Goal: Navigation & Orientation: Find specific page/section

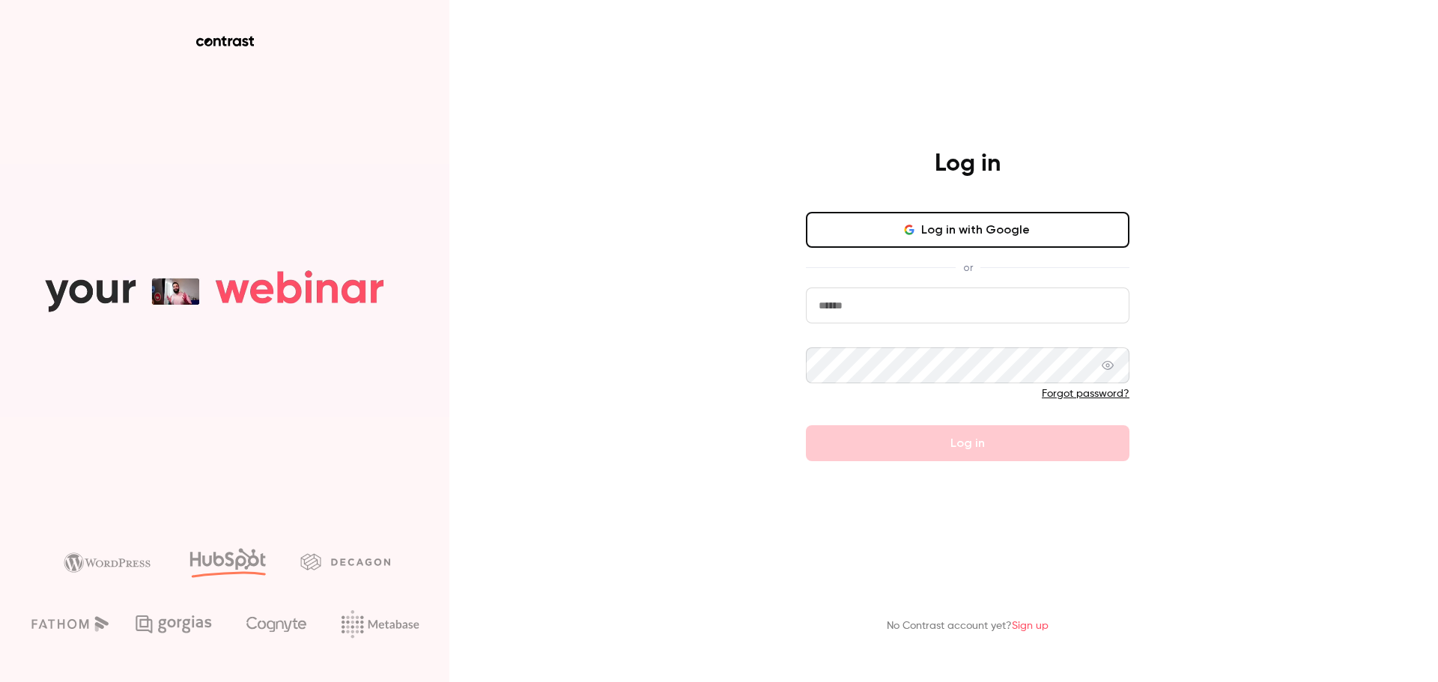
type input "**********"
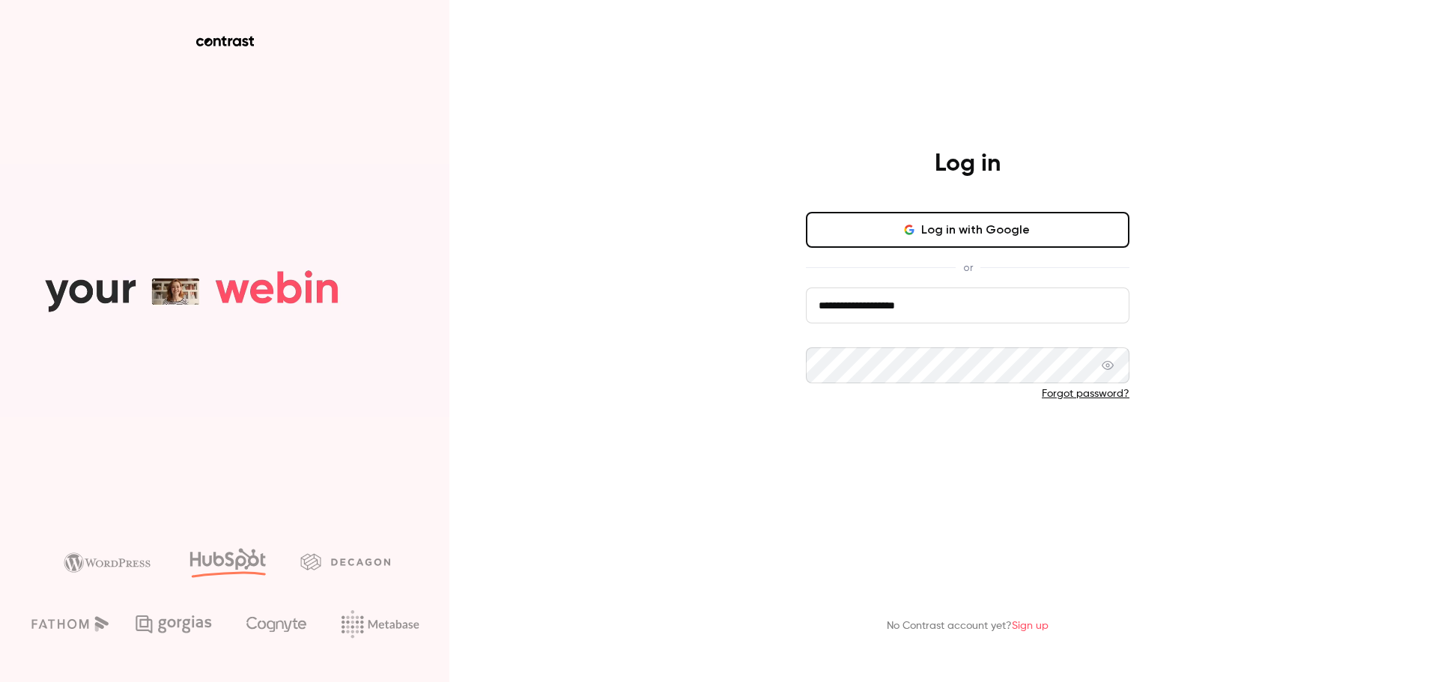
click at [929, 440] on form "**********" at bounding box center [967, 375] width 323 height 174
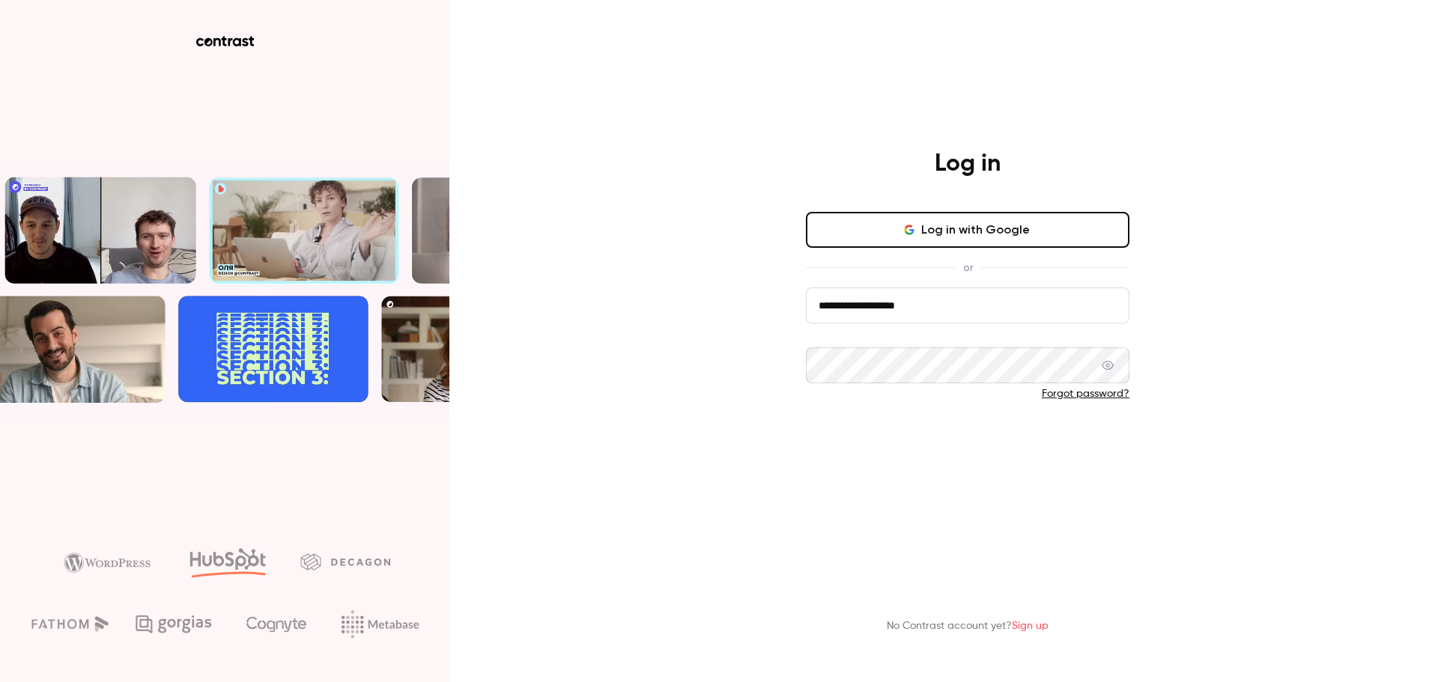
click at [929, 440] on button "Log in" at bounding box center [967, 443] width 323 height 36
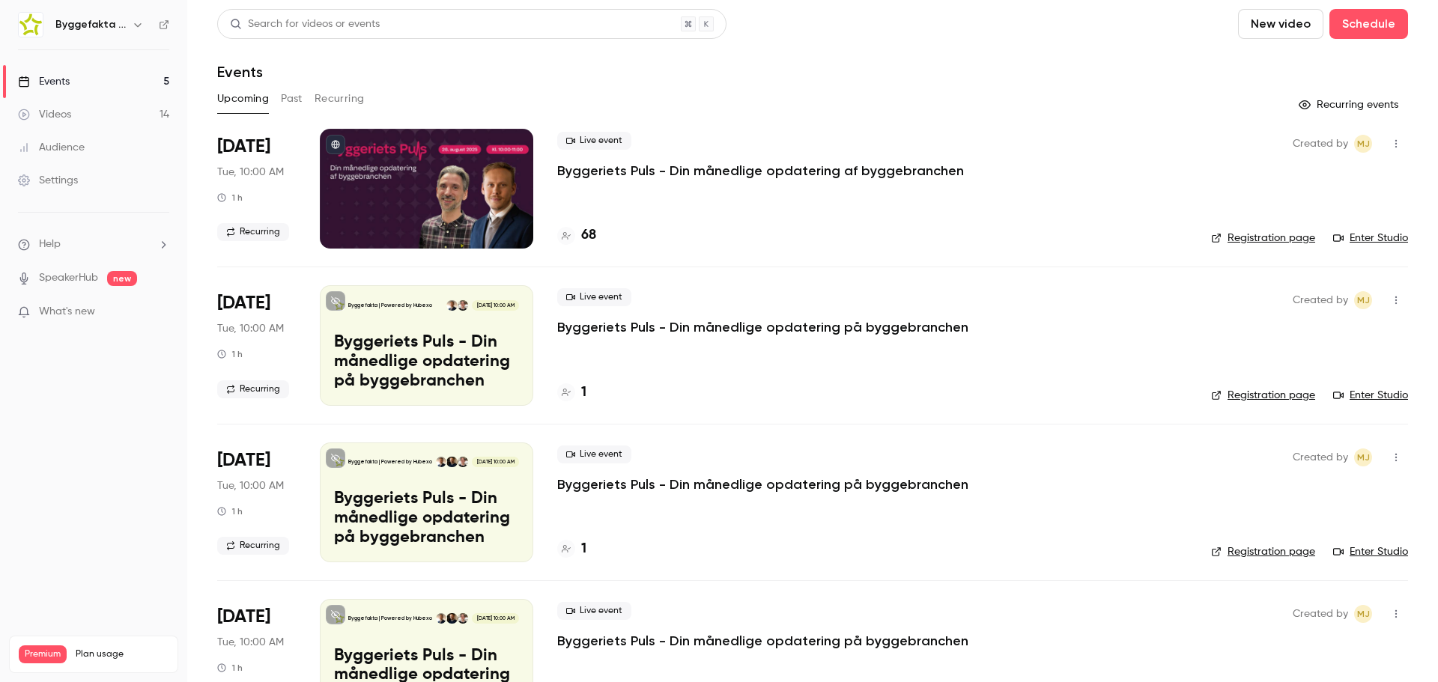
click at [137, 21] on icon "button" at bounding box center [138, 25] width 12 height 12
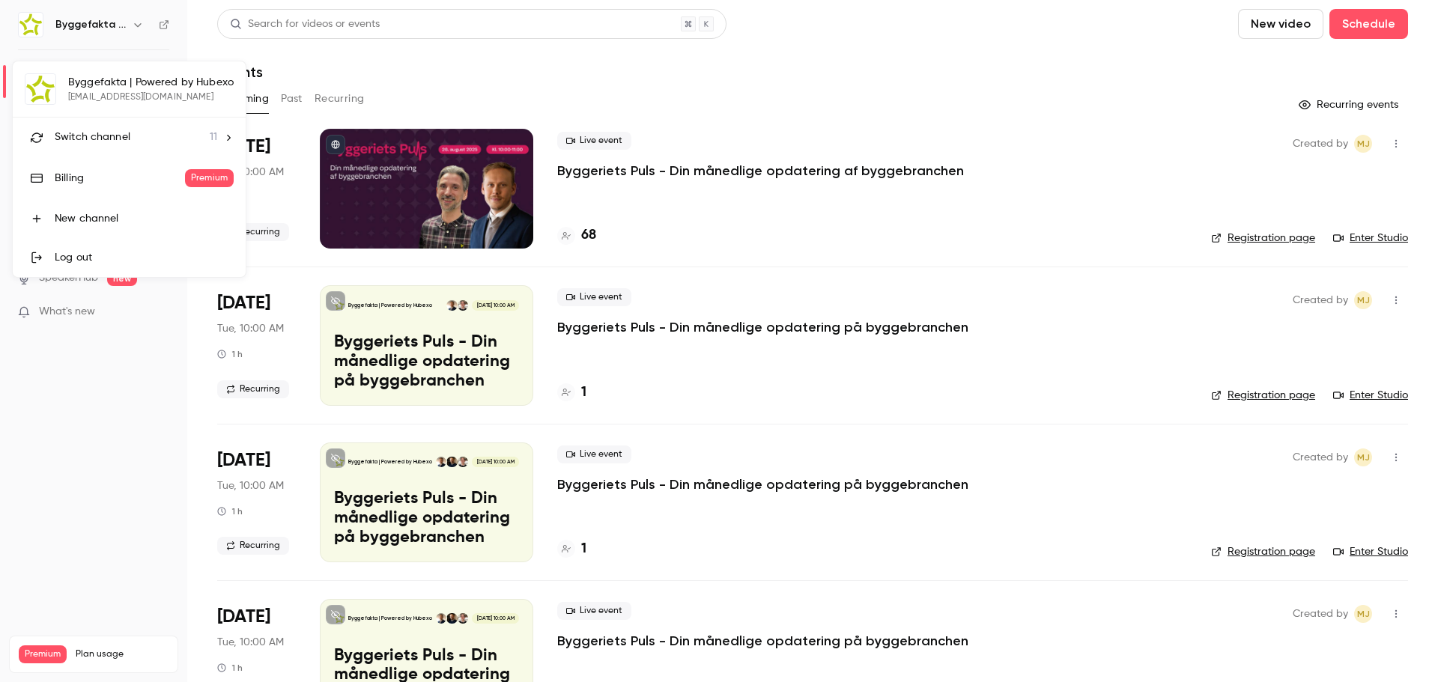
click at [128, 139] on span "Switch channel" at bounding box center [93, 138] width 76 height 16
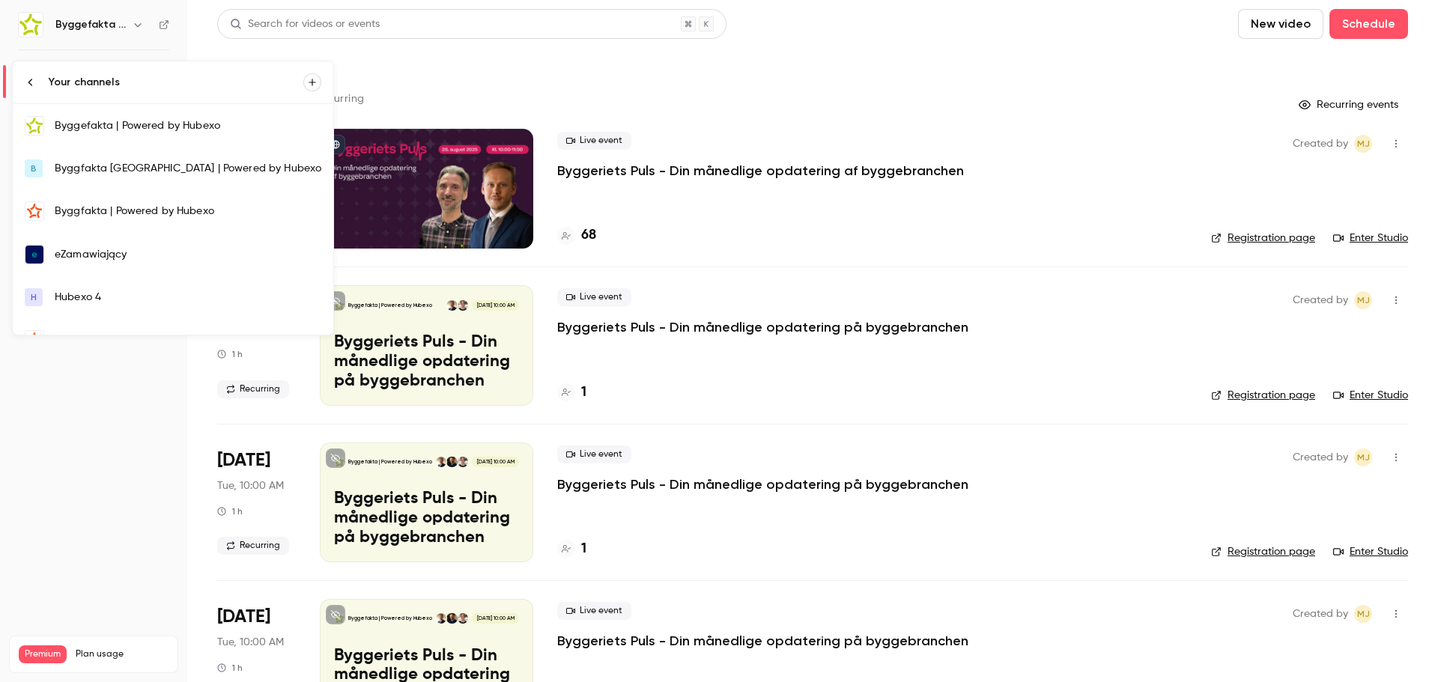
click at [100, 212] on div "Byggfakta | Powered by Hubexo" at bounding box center [188, 211] width 267 height 15
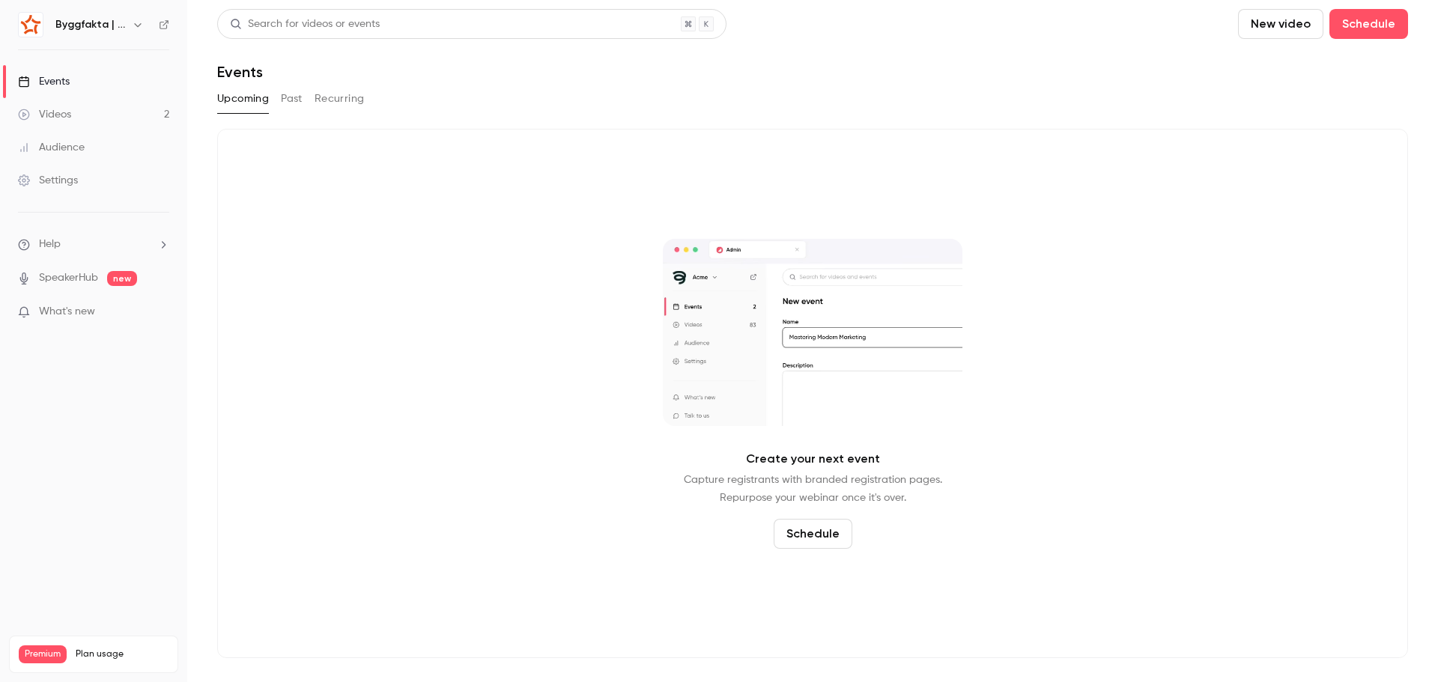
click at [127, 32] on div "Byggfakta | Powered by Hubexo" at bounding box center [100, 25] width 91 height 18
click at [136, 25] on icon "button" at bounding box center [138, 25] width 12 height 12
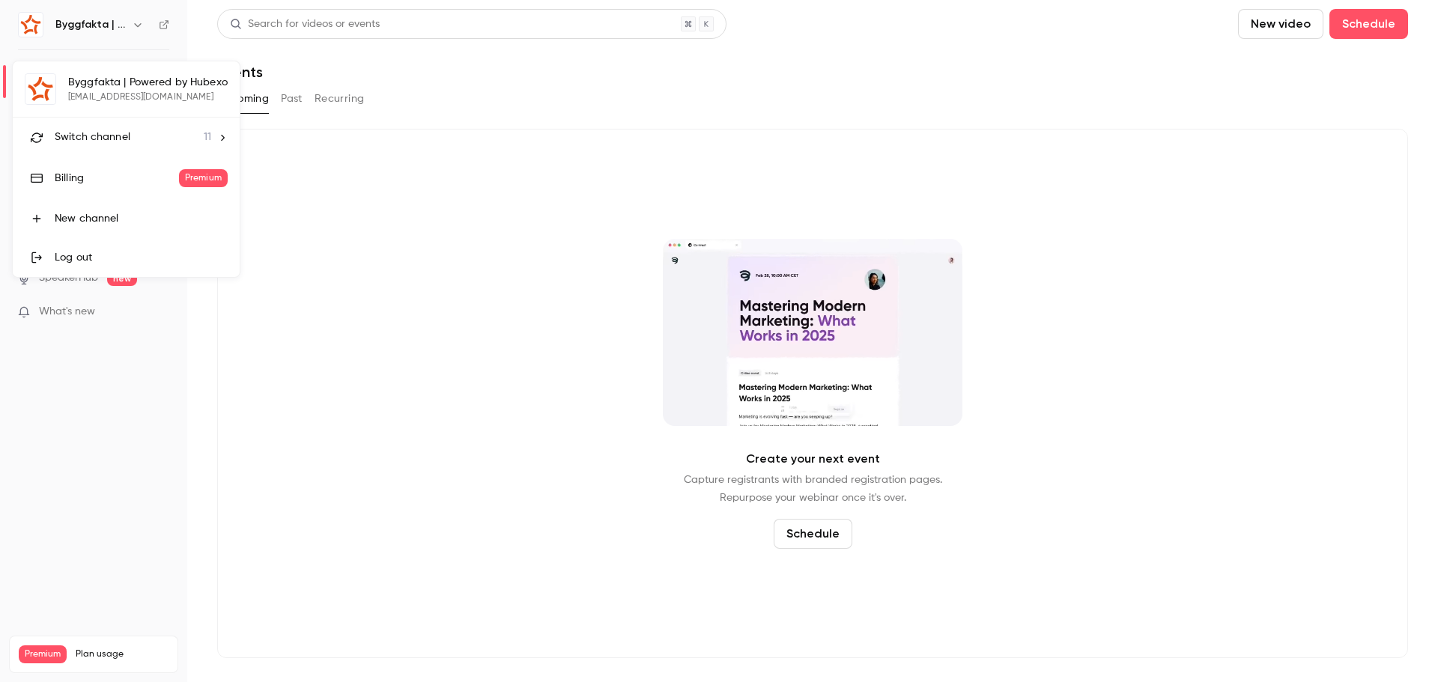
click at [127, 94] on div "Byggfakta | Powered by Hubexo [EMAIL_ADDRESS][DOMAIN_NAME] Switch channel 11 Bi…" at bounding box center [126, 169] width 227 height 216
click at [181, 142] on div "Switch channel 11" at bounding box center [133, 138] width 157 height 16
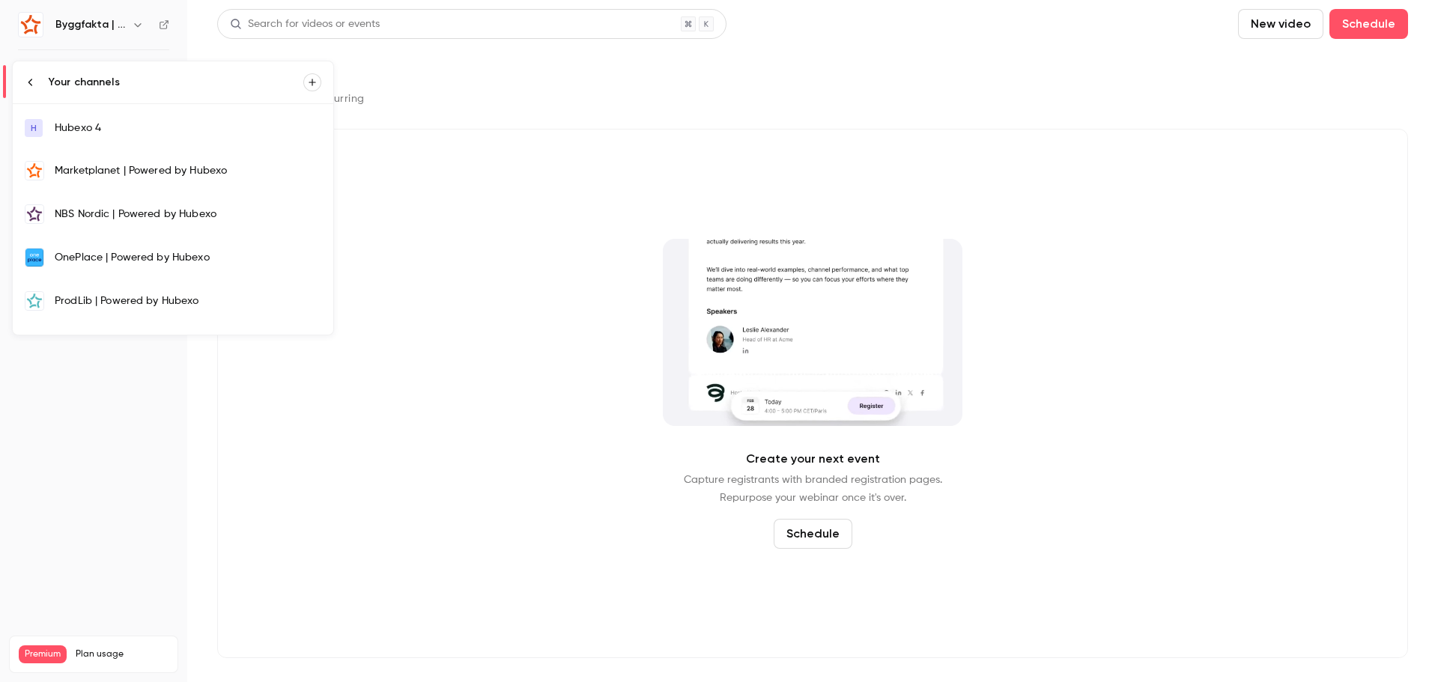
scroll to position [94, 0]
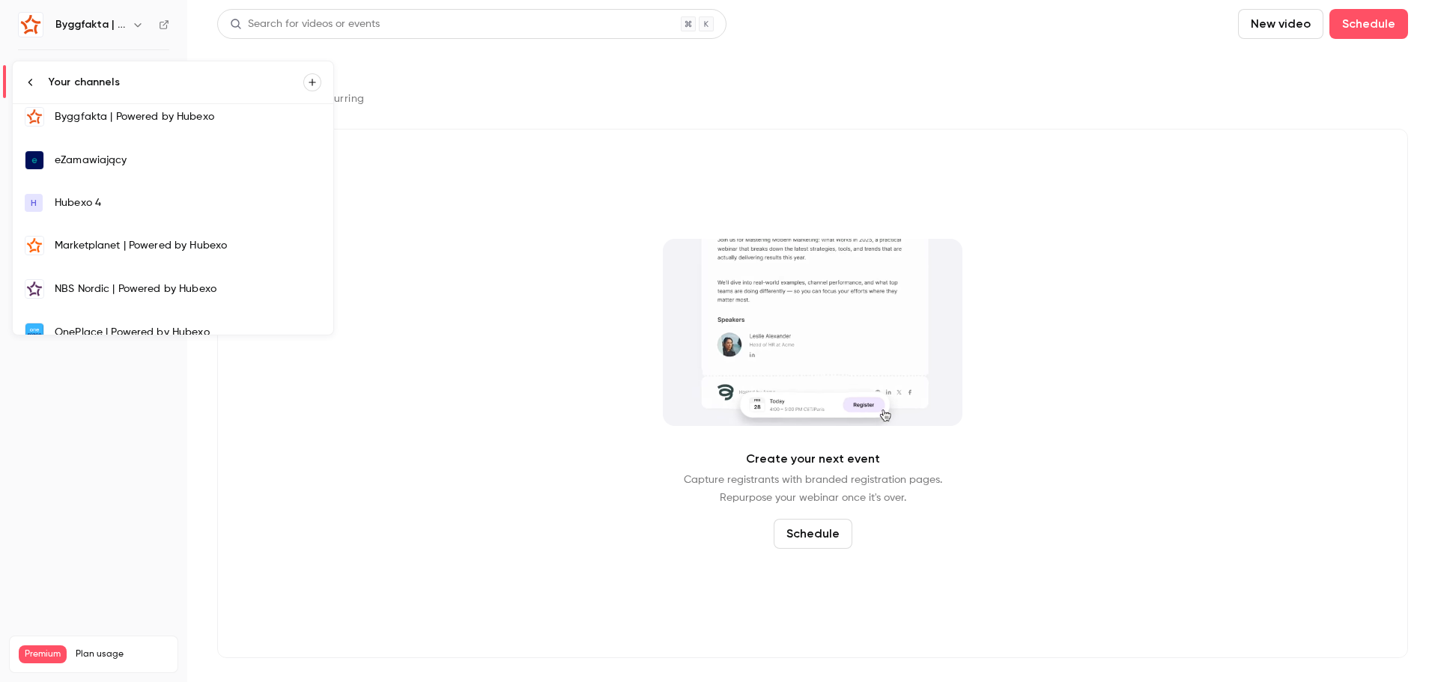
click at [112, 258] on link "Marketplanet | Powered by Hubexo" at bounding box center [173, 245] width 320 height 43
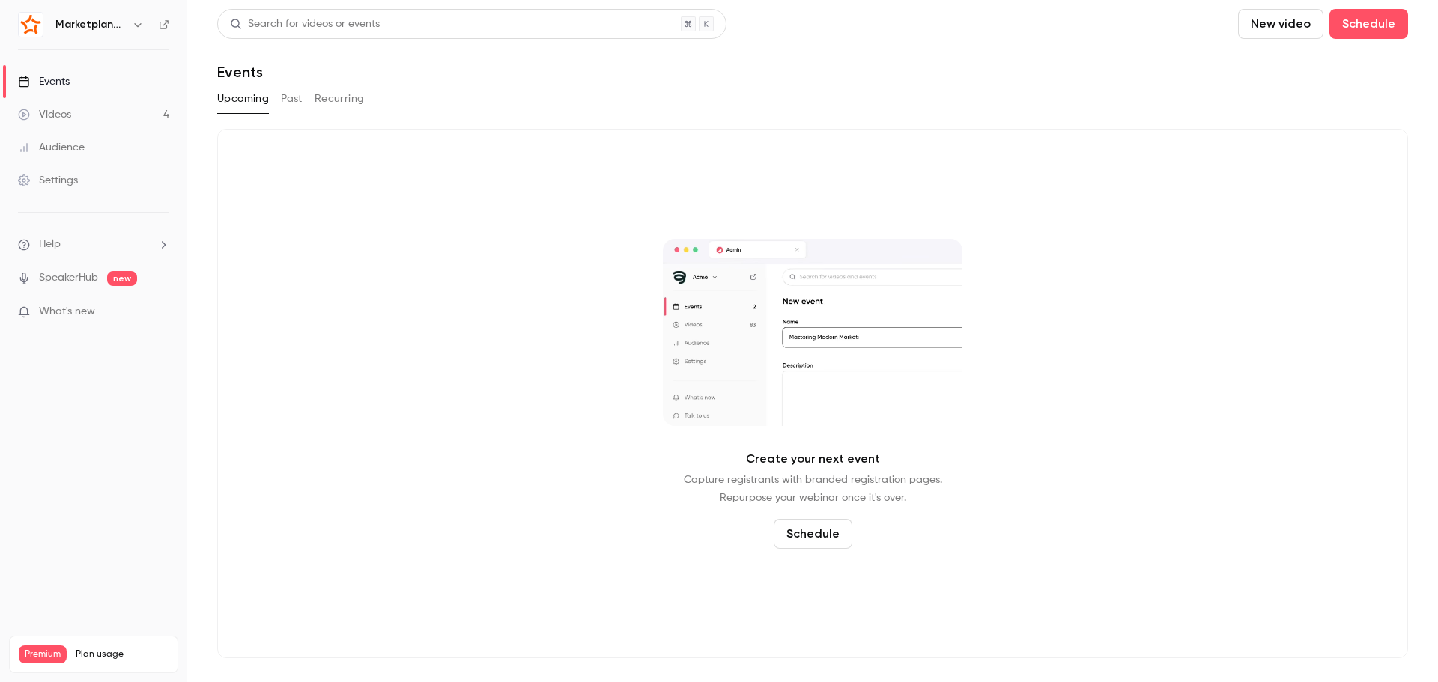
click at [291, 101] on button "Past" at bounding box center [292, 99] width 22 height 24
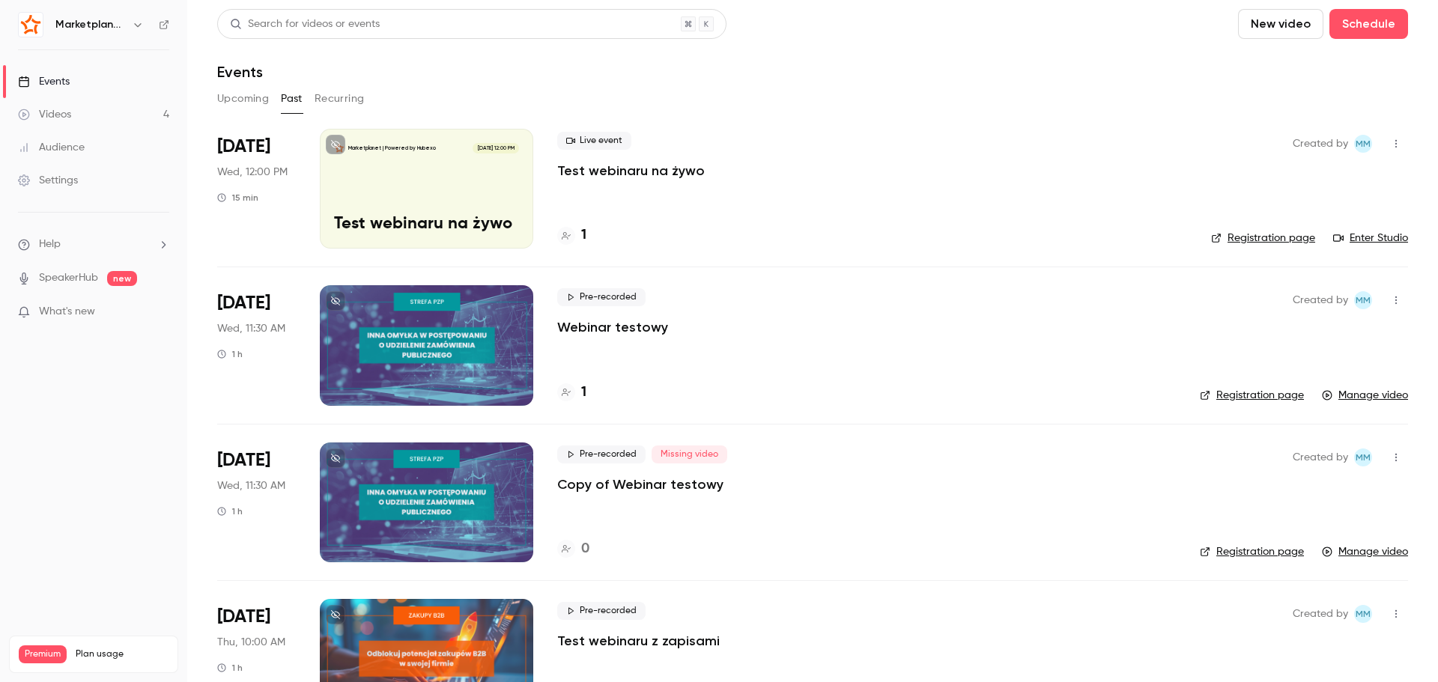
click at [240, 99] on button "Upcoming" at bounding box center [243, 99] width 52 height 24
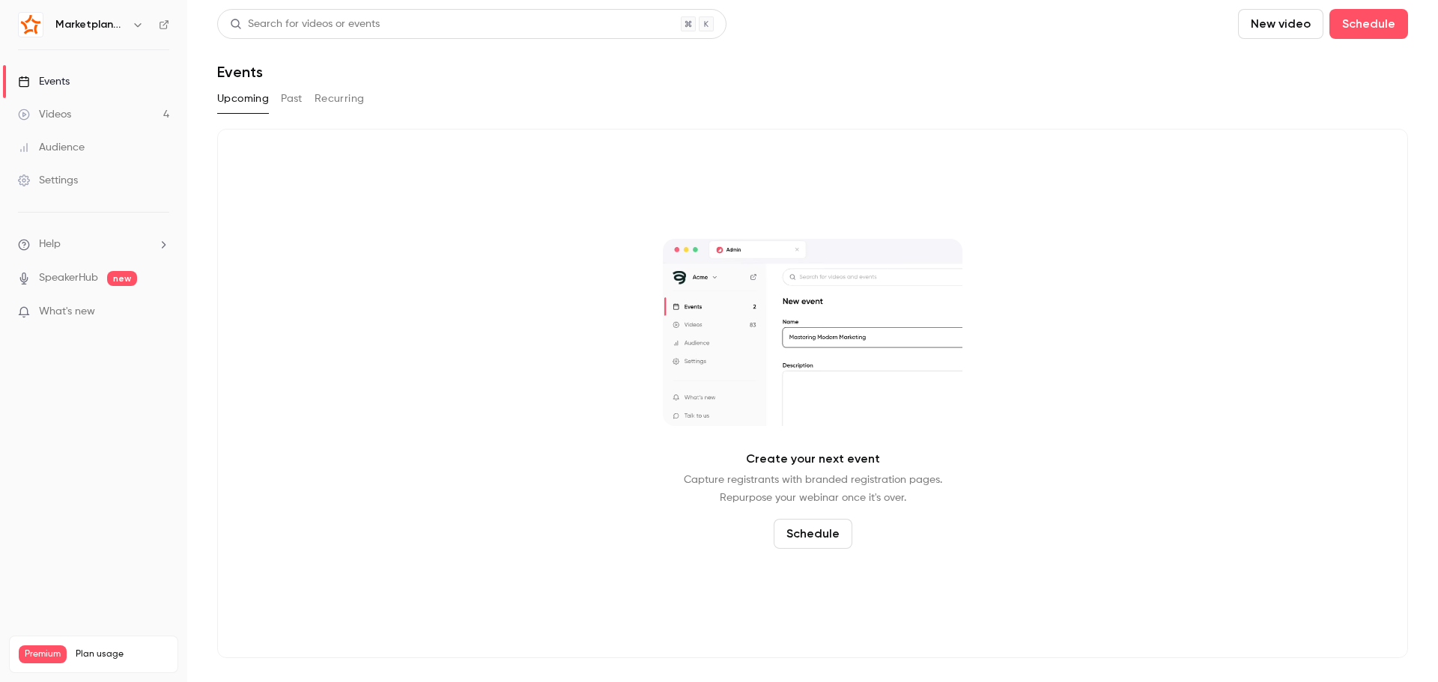
click at [130, 26] on button "button" at bounding box center [138, 25] width 18 height 18
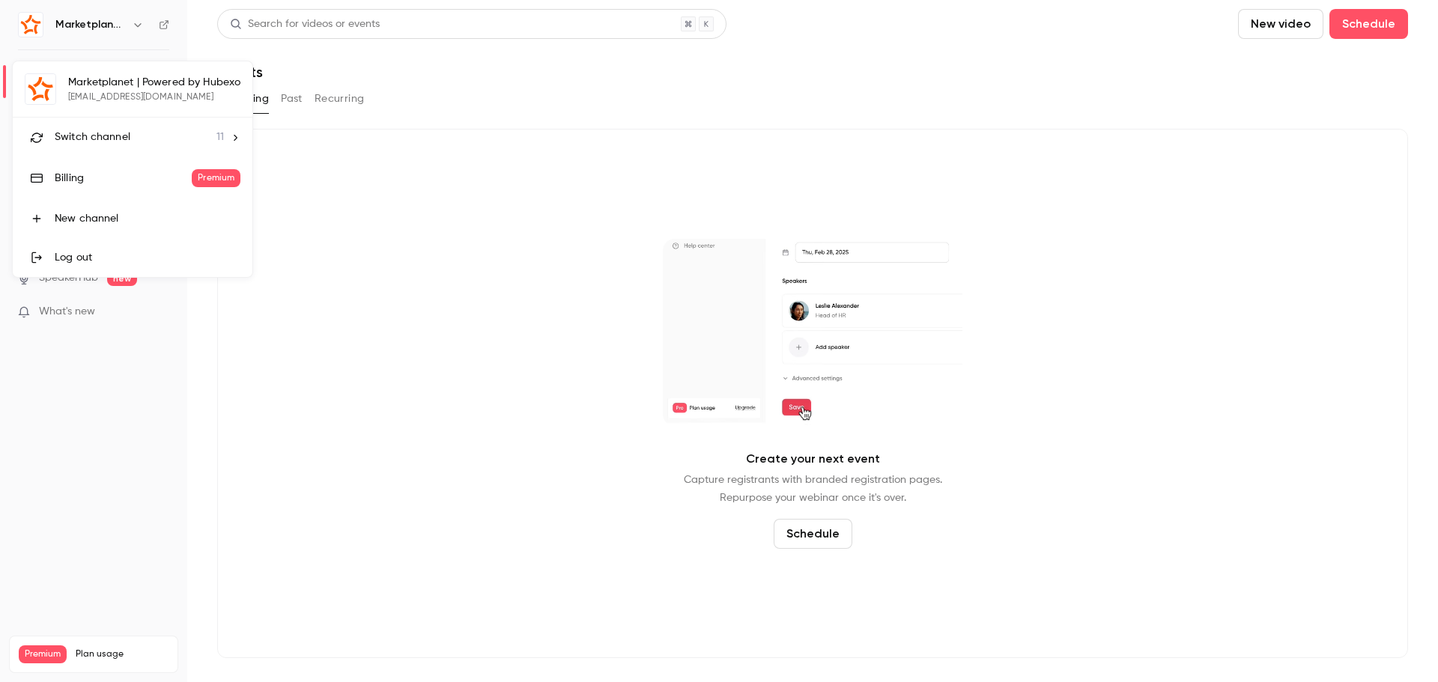
click at [120, 138] on span "Switch channel" at bounding box center [93, 138] width 76 height 16
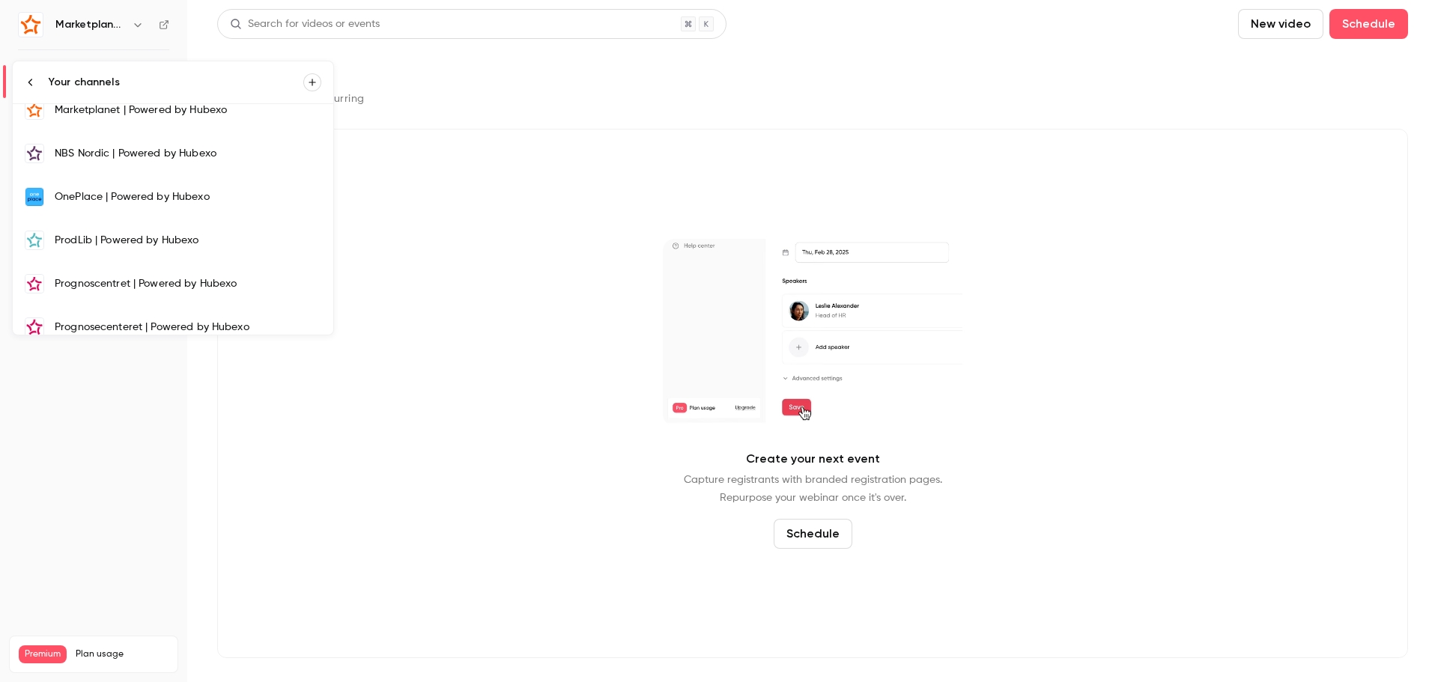
scroll to position [244, 0]
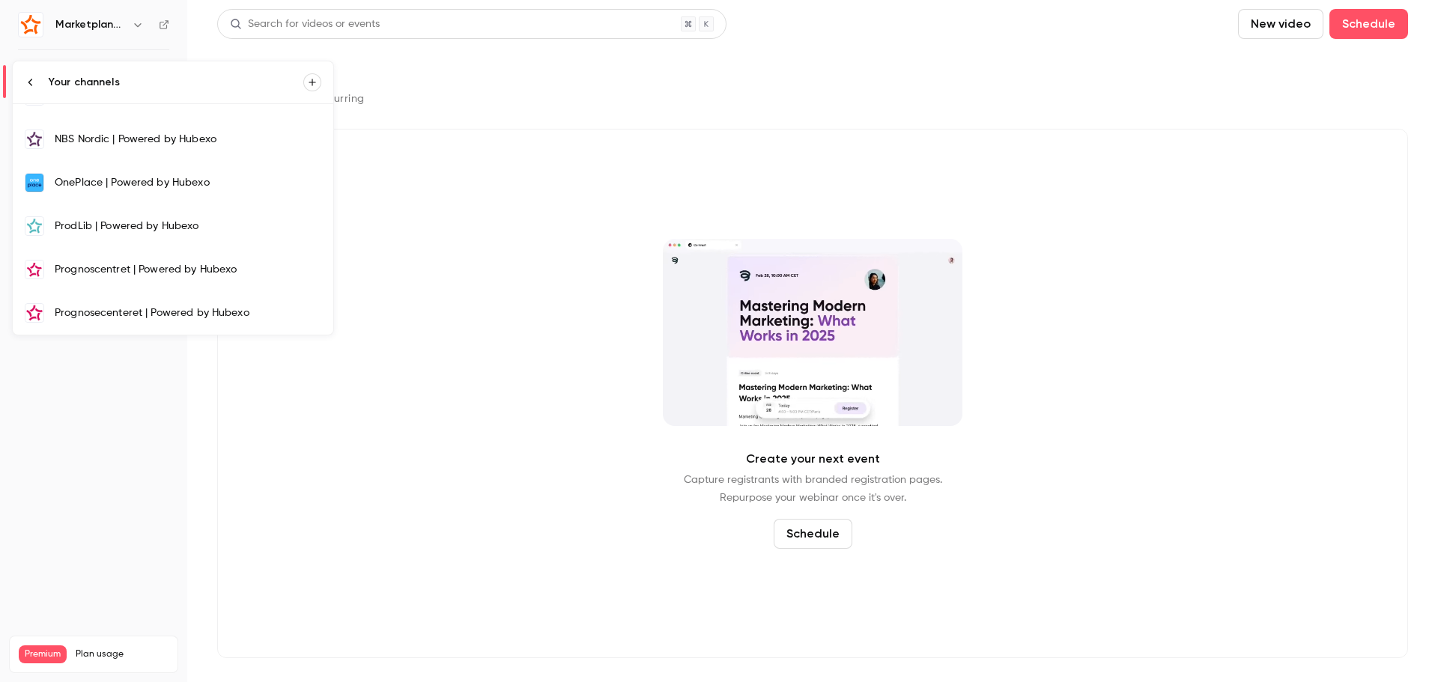
click at [115, 180] on div "OnePlace | Powered by Hubexo" at bounding box center [188, 182] width 267 height 15
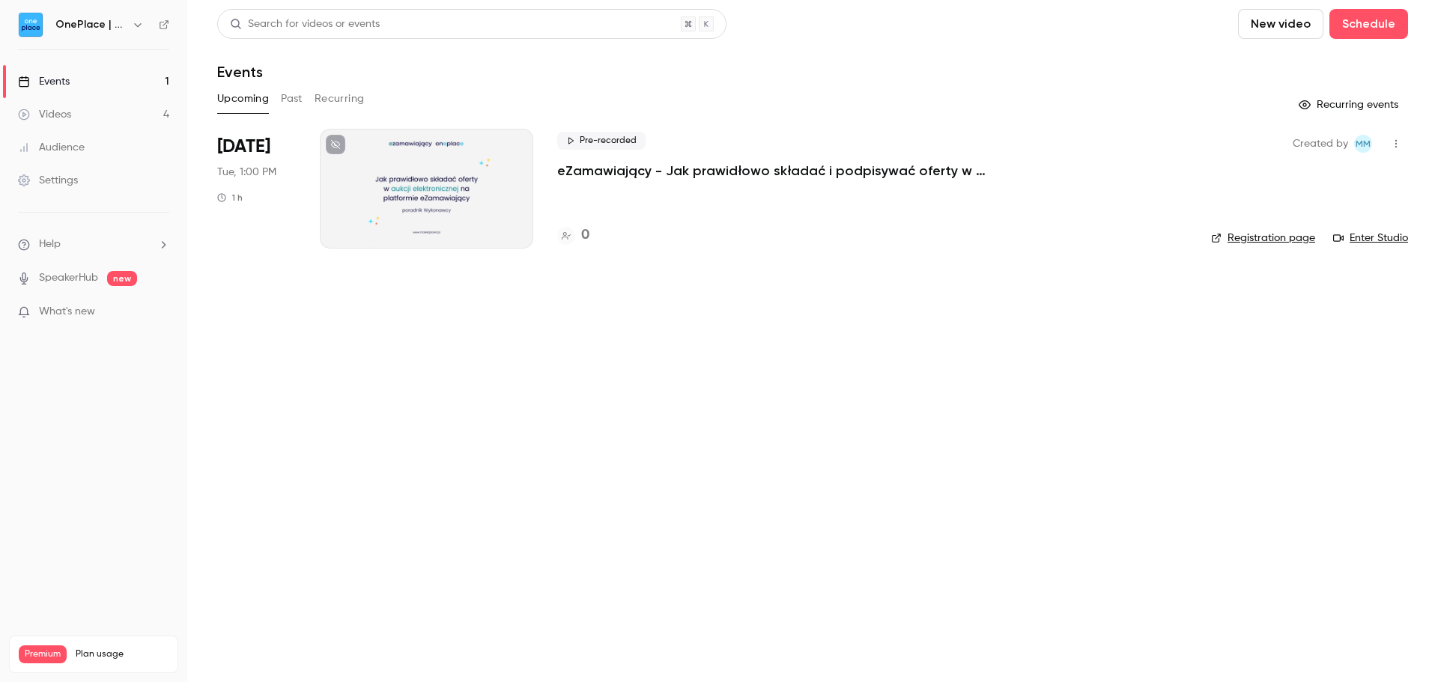
click at [1245, 283] on main "Search for videos or events New video Schedule Events Upcoming Past Recurring R…" at bounding box center [812, 341] width 1251 height 682
click at [1254, 233] on link "Registration page" at bounding box center [1263, 238] width 104 height 15
